Goal: Information Seeking & Learning: Check status

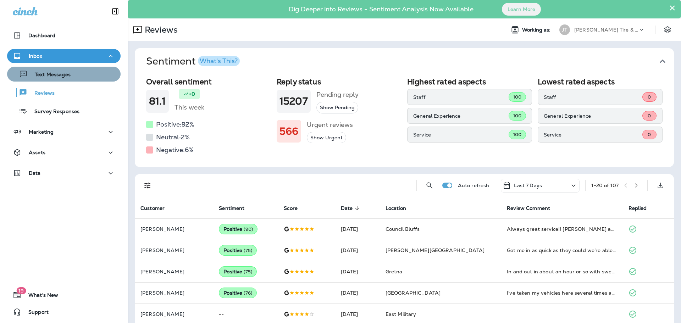
click at [64, 73] on p "Text Messages" at bounding box center [49, 75] width 43 height 7
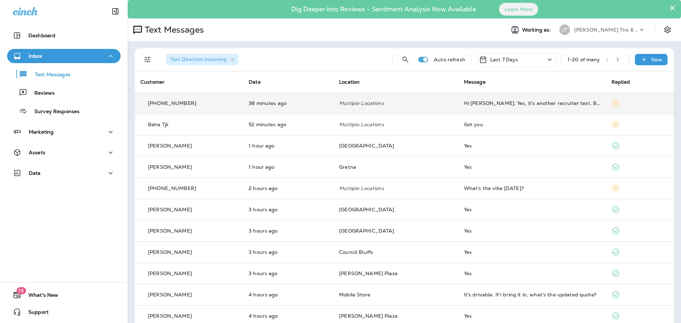
click at [534, 113] on td "Hi [PERSON_NAME]. Yes, it's another recruiter text. But this [US_STATE] MedSurg…" at bounding box center [533, 103] width 148 height 21
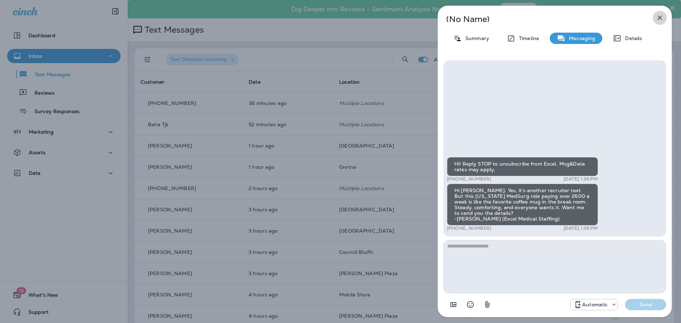
click at [655, 19] on button "button" at bounding box center [660, 18] width 14 height 14
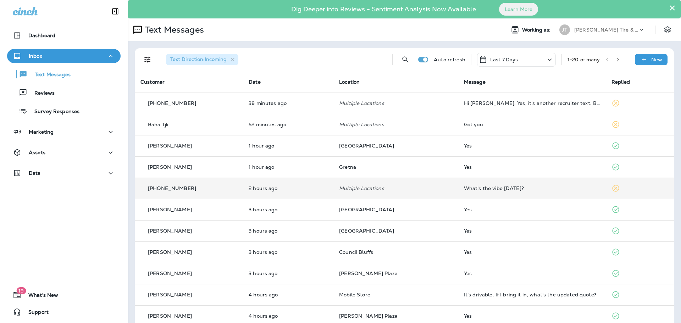
click at [465, 187] on div "What's the vibe [DATE]?" at bounding box center [532, 189] width 136 height 6
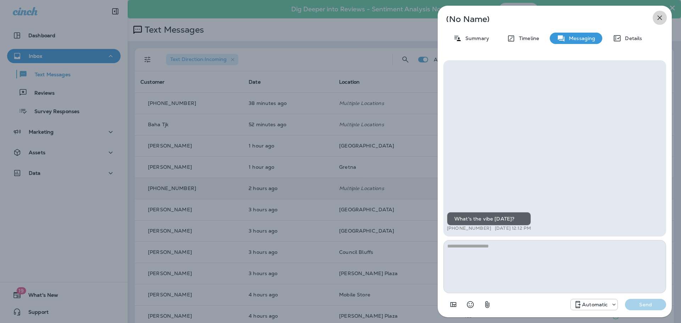
click at [662, 18] on icon "button" at bounding box center [660, 17] width 9 height 9
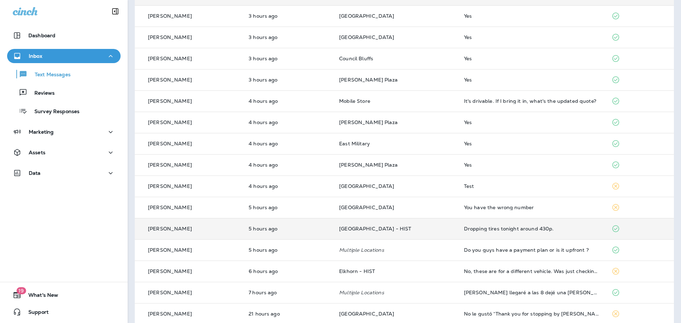
scroll to position [203, 0]
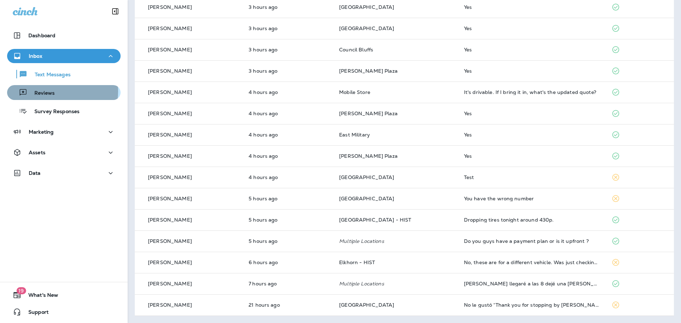
click at [55, 92] on div "Reviews" at bounding box center [64, 92] width 108 height 11
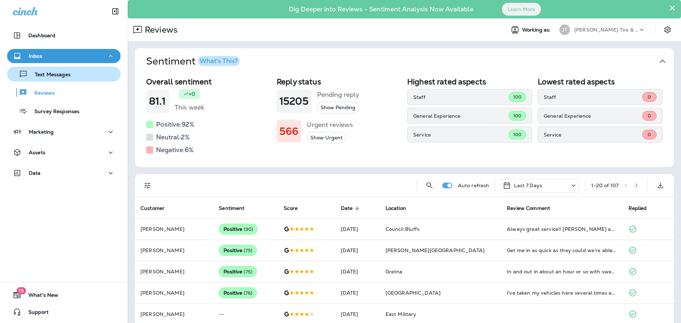
click at [68, 78] on div "Text Messages" at bounding box center [40, 74] width 61 height 11
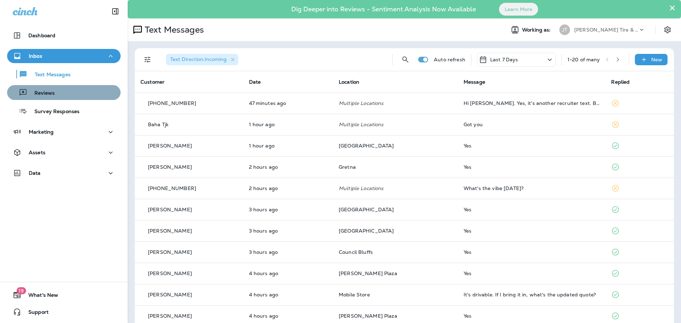
click at [67, 92] on div "Reviews" at bounding box center [64, 92] width 108 height 11
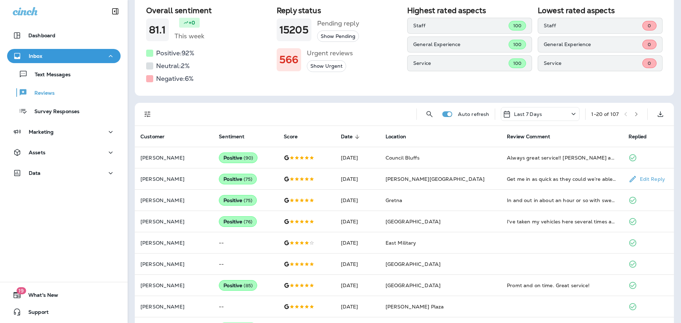
scroll to position [106, 0]
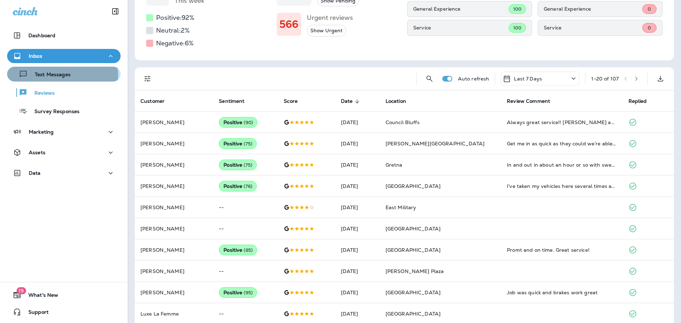
click at [61, 75] on p "Text Messages" at bounding box center [49, 75] width 43 height 7
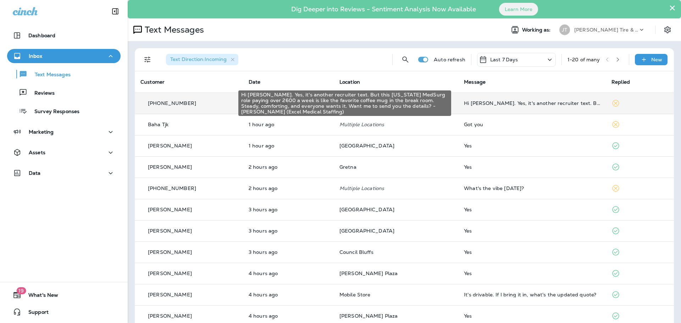
click at [464, 100] on div "Hi [PERSON_NAME]. Yes, it's another recruiter text. But this [US_STATE] MedSurg…" at bounding box center [532, 103] width 136 height 6
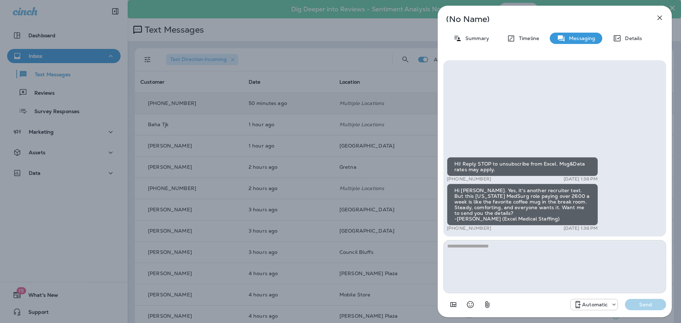
click at [661, 22] on button "button" at bounding box center [660, 18] width 14 height 14
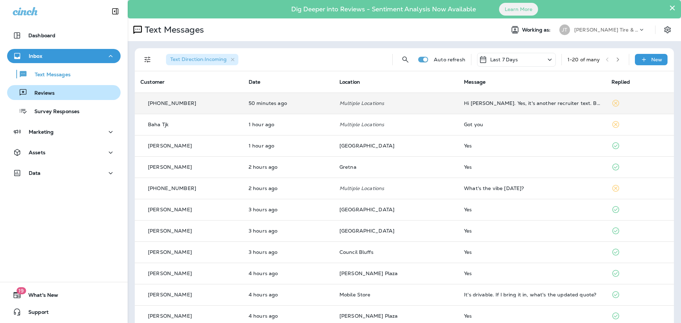
click at [53, 92] on p "Reviews" at bounding box center [40, 93] width 27 height 7
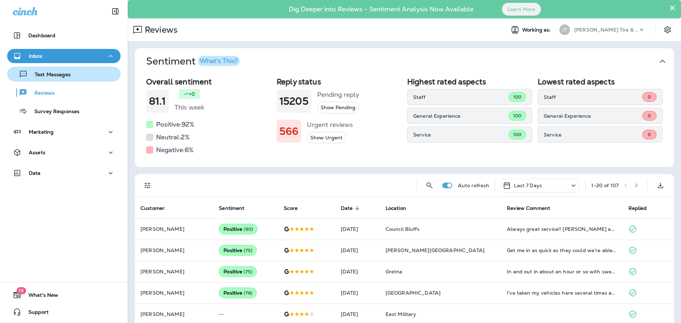
click at [60, 72] on p "Text Messages" at bounding box center [49, 75] width 43 height 7
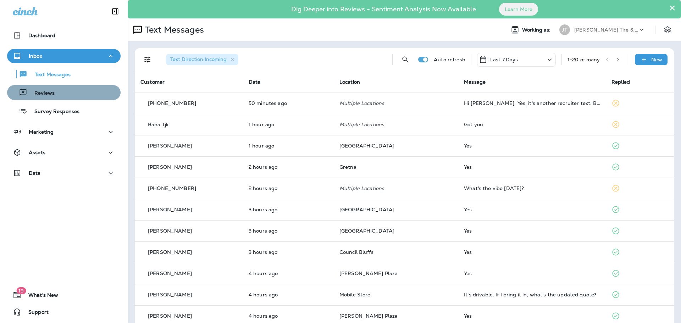
click at [71, 86] on button "Reviews" at bounding box center [64, 92] width 114 height 15
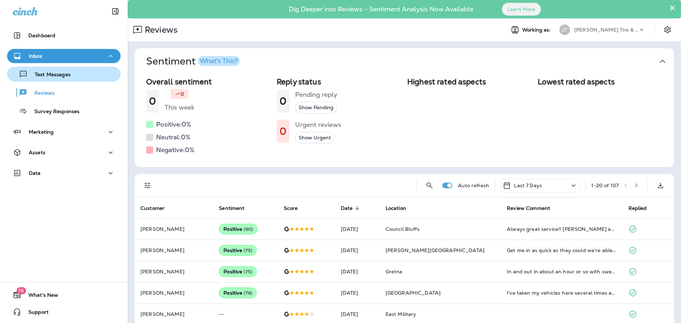
click at [72, 79] on div "Text Messages" at bounding box center [64, 74] width 108 height 11
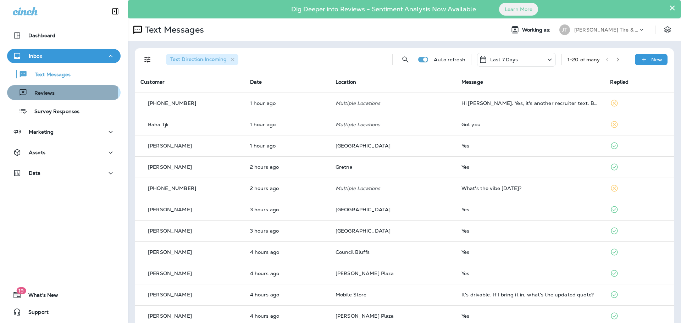
click at [55, 92] on div "Reviews" at bounding box center [64, 92] width 108 height 11
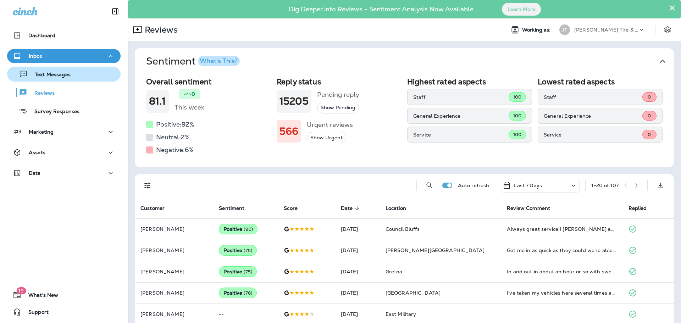
click at [67, 74] on p "Text Messages" at bounding box center [49, 75] width 43 height 7
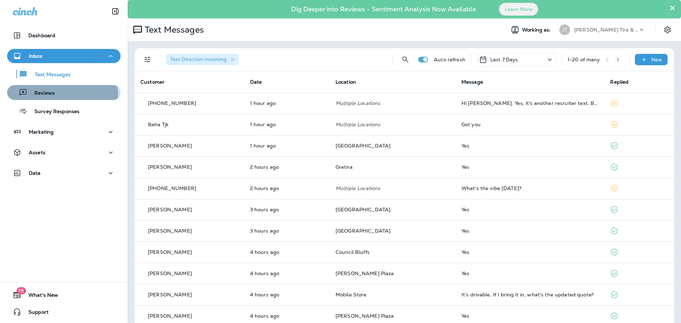
click at [55, 94] on div "Reviews" at bounding box center [64, 92] width 108 height 11
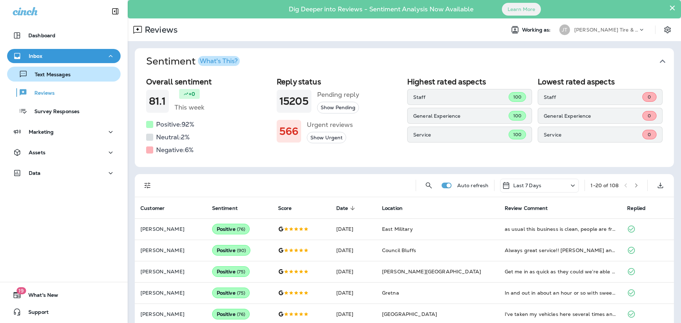
click at [59, 78] on p "Text Messages" at bounding box center [49, 75] width 43 height 7
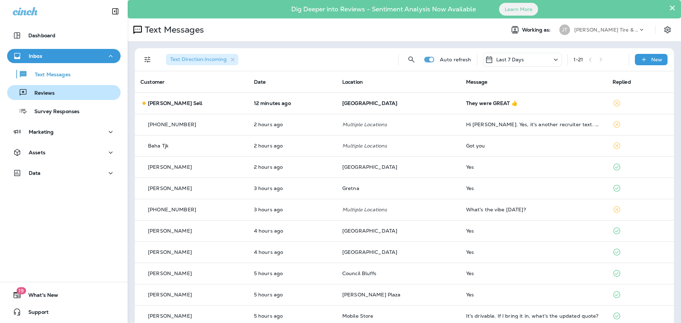
click at [45, 95] on p "Reviews" at bounding box center [40, 93] width 27 height 7
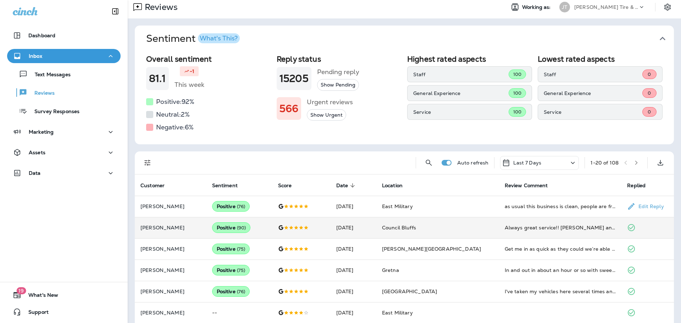
scroll to position [35, 0]
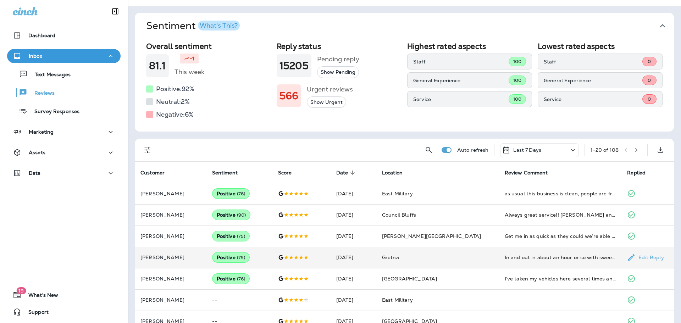
click at [519, 263] on td "In and out in about an hour or so with sweet new tires." at bounding box center [560, 257] width 123 height 21
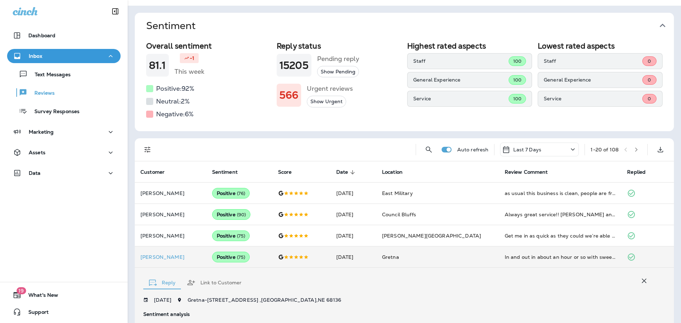
scroll to position [196, 0]
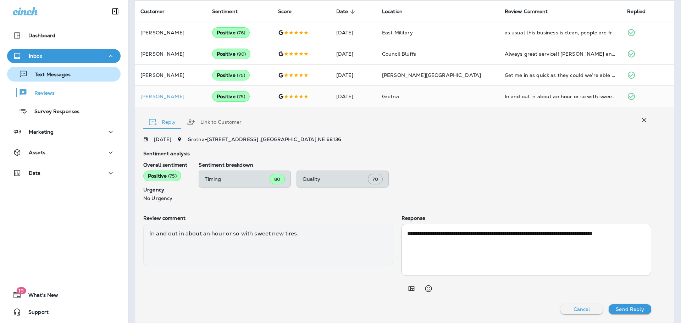
click at [61, 81] on button "Text Messages" at bounding box center [64, 74] width 114 height 15
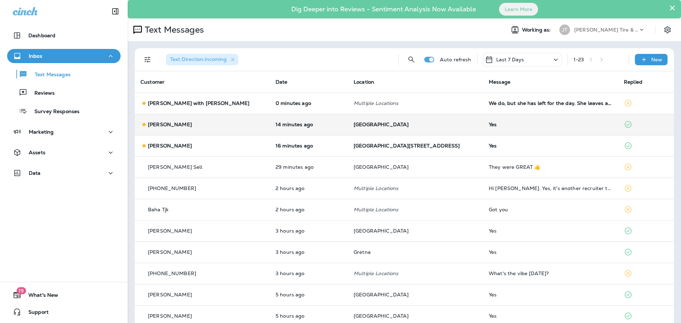
click at [214, 123] on div "[PERSON_NAME]" at bounding box center [203, 124] width 124 height 7
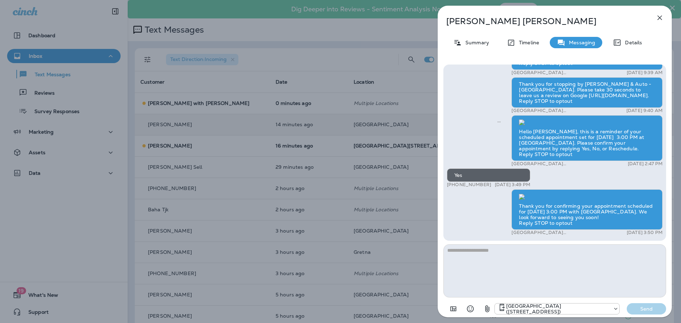
click at [660, 12] on button "button" at bounding box center [660, 18] width 14 height 14
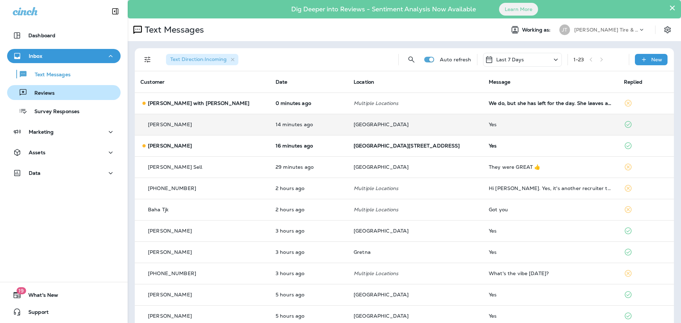
click at [66, 99] on button "Reviews" at bounding box center [64, 92] width 114 height 15
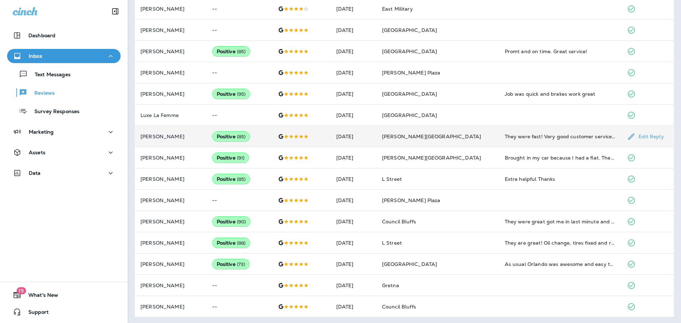
scroll to position [328, 0]
